Goal: Navigation & Orientation: Find specific page/section

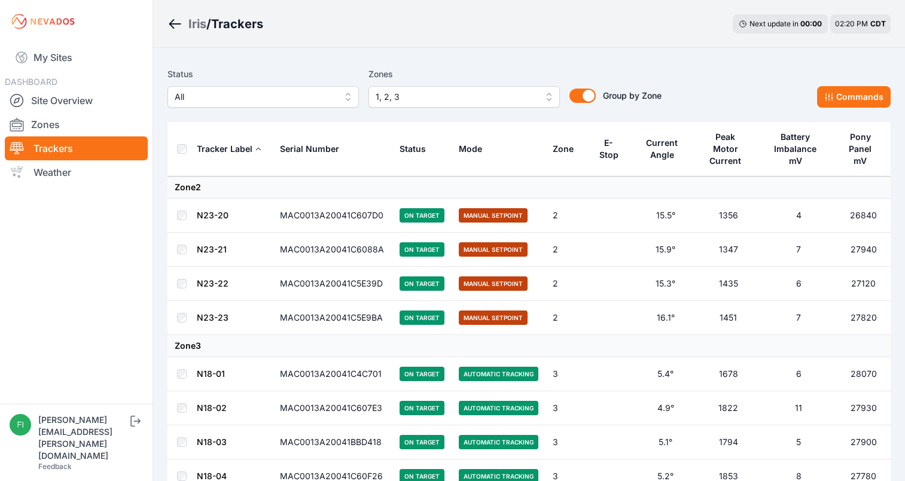
scroll to position [2680, 0]
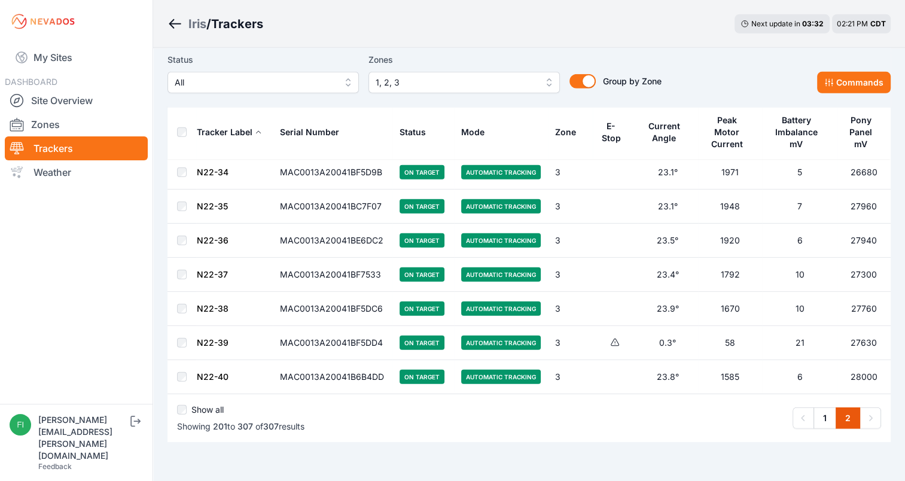
scroll to position [3513, 0]
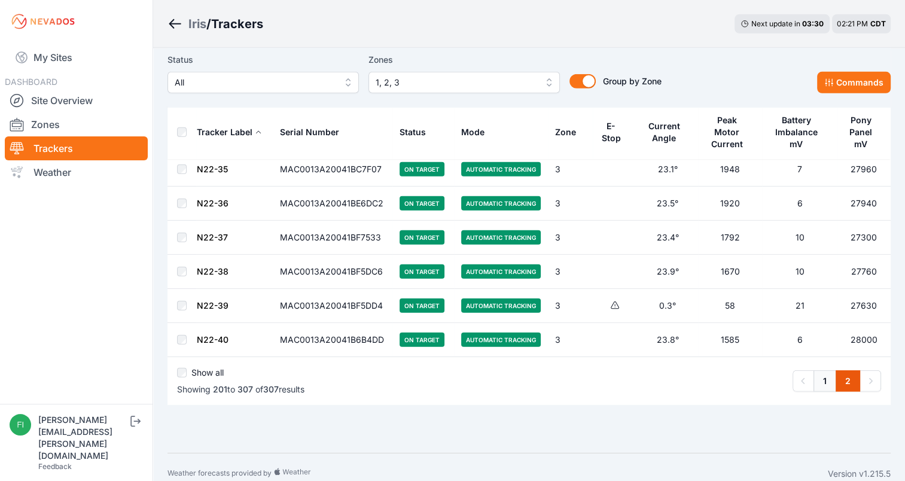
click at [824, 370] on link "1" at bounding box center [825, 381] width 23 height 22
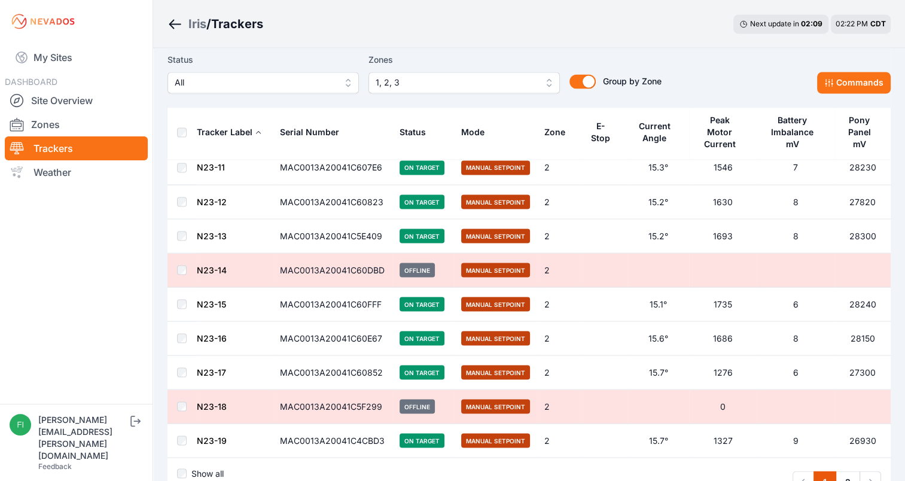
scroll to position [6673, 0]
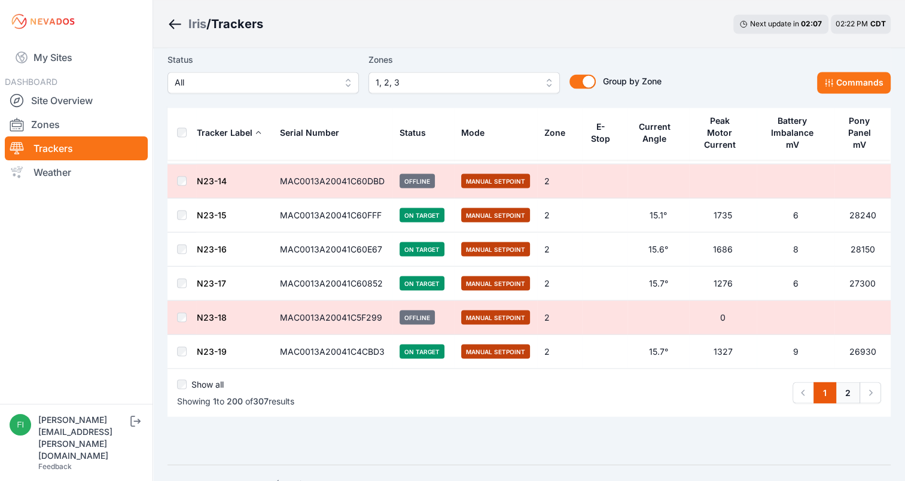
click at [849, 382] on link "2" at bounding box center [848, 393] width 25 height 22
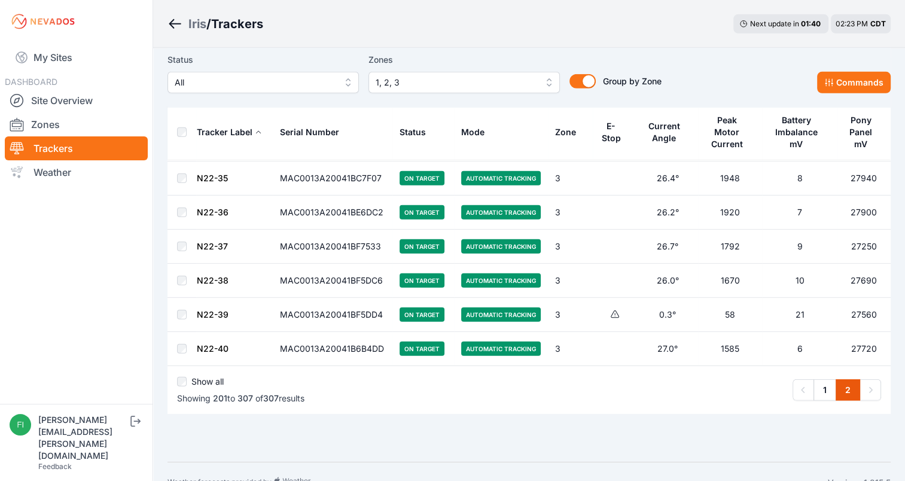
scroll to position [3513, 0]
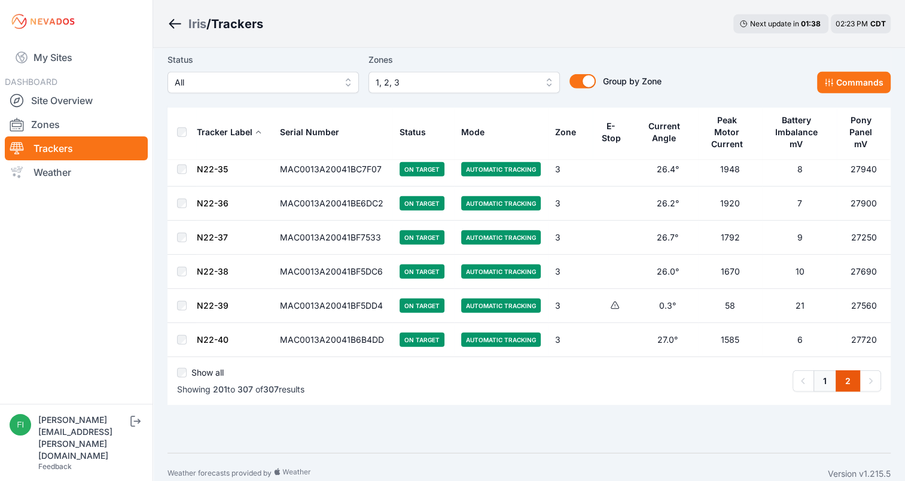
click at [827, 370] on link "1" at bounding box center [825, 381] width 23 height 22
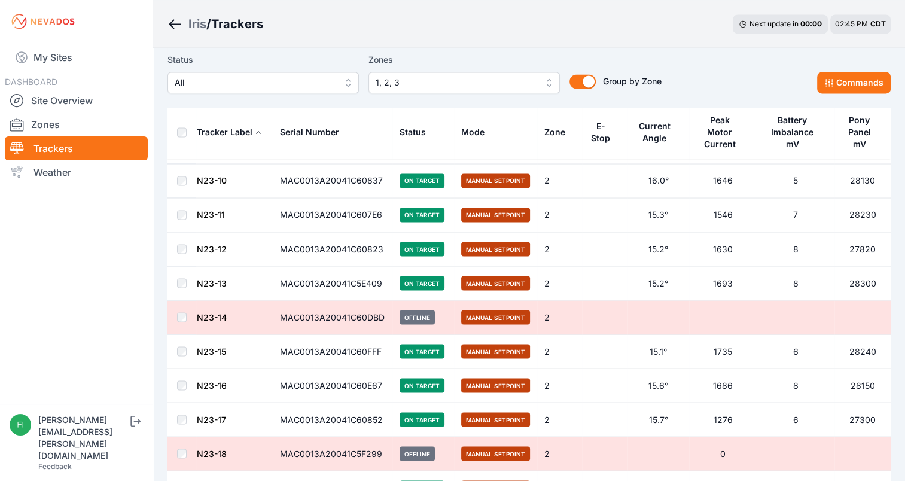
scroll to position [6558, 0]
